Goal: Navigation & Orientation: Find specific page/section

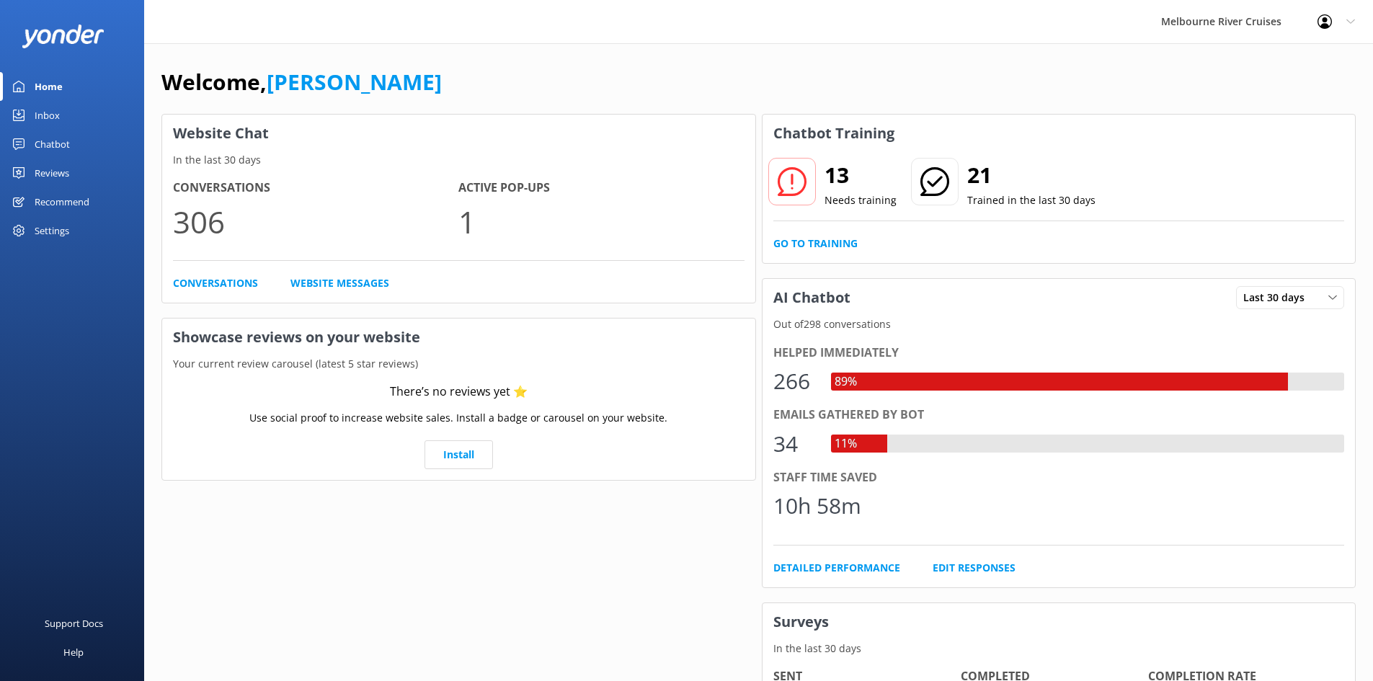
click at [74, 97] on link "Home" at bounding box center [72, 86] width 144 height 29
click at [63, 111] on link "Inbox" at bounding box center [72, 115] width 144 height 29
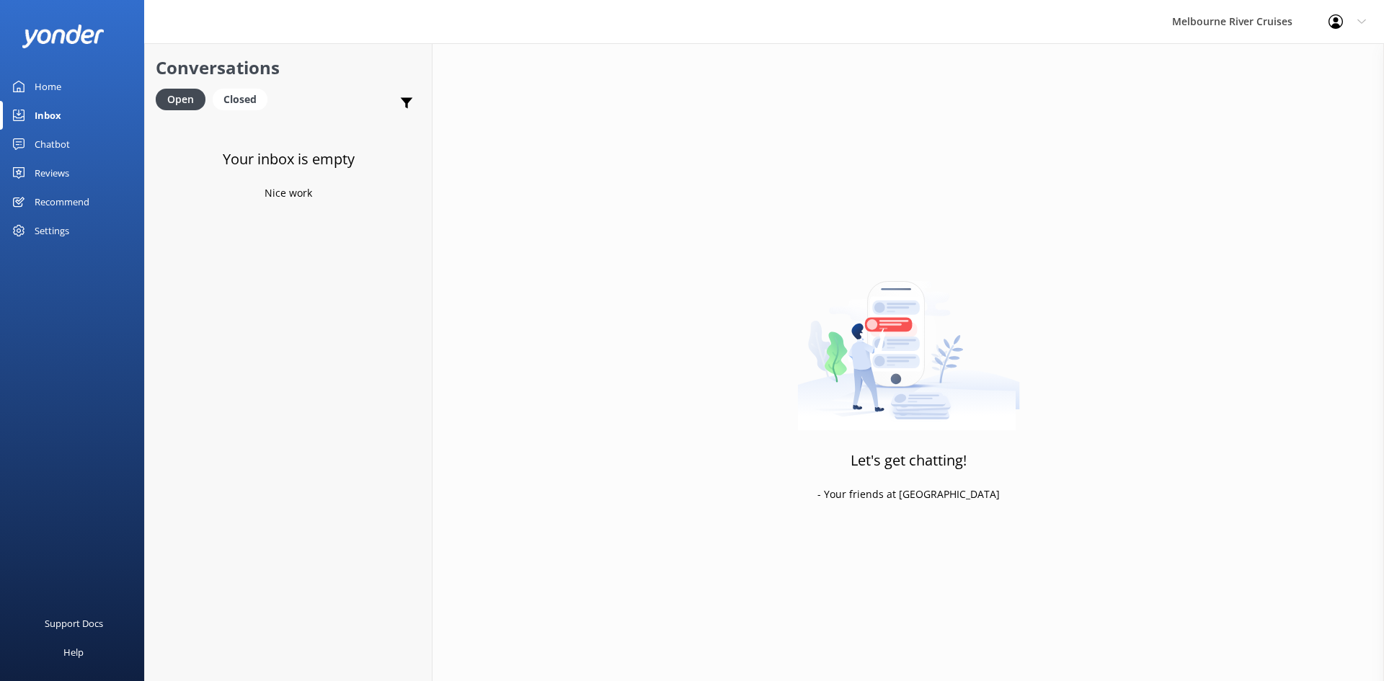
click at [57, 79] on div "Home" at bounding box center [48, 86] width 27 height 29
